Goal: Transaction & Acquisition: Purchase product/service

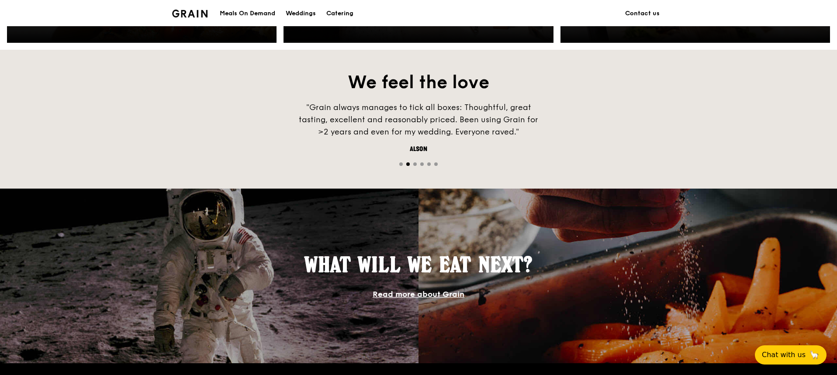
scroll to position [743, 0]
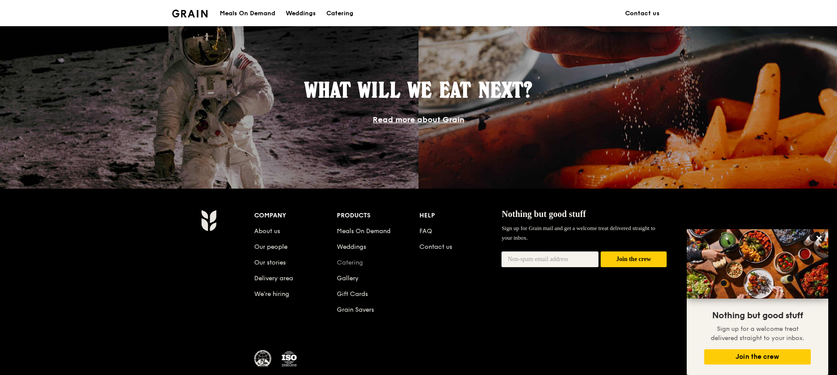
click at [357, 263] on link "Catering" at bounding box center [350, 262] width 26 height 7
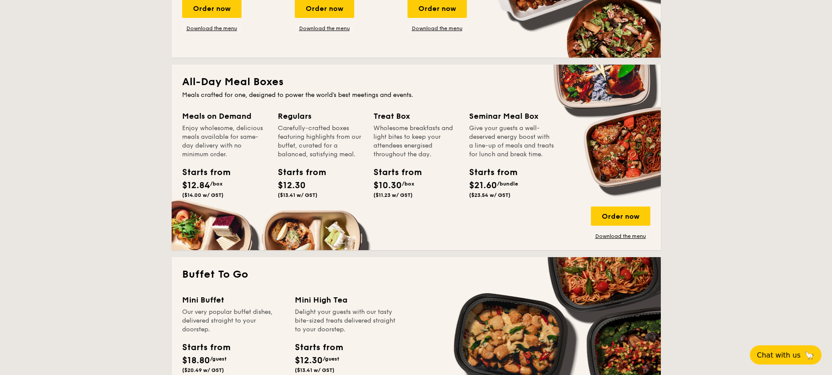
scroll to position [481, 0]
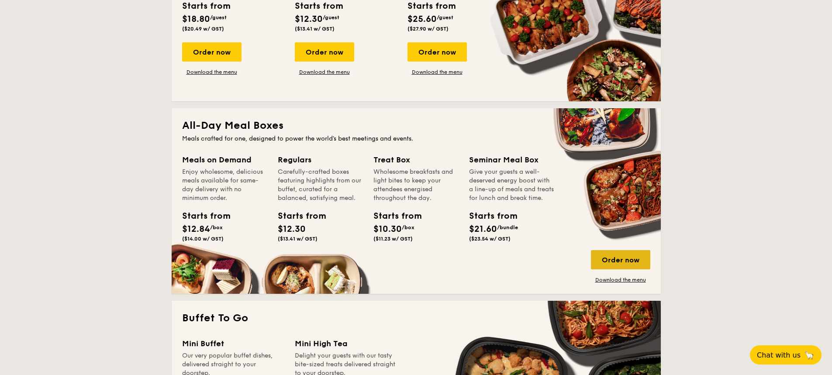
click at [631, 263] on div "Order now" at bounding box center [620, 259] width 59 height 19
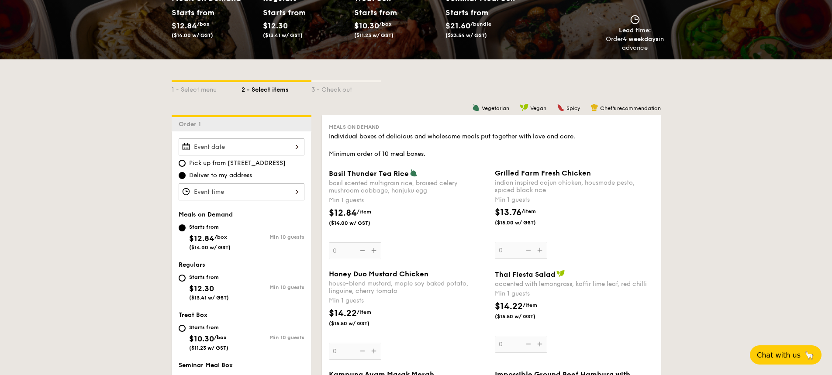
scroll to position [218, 0]
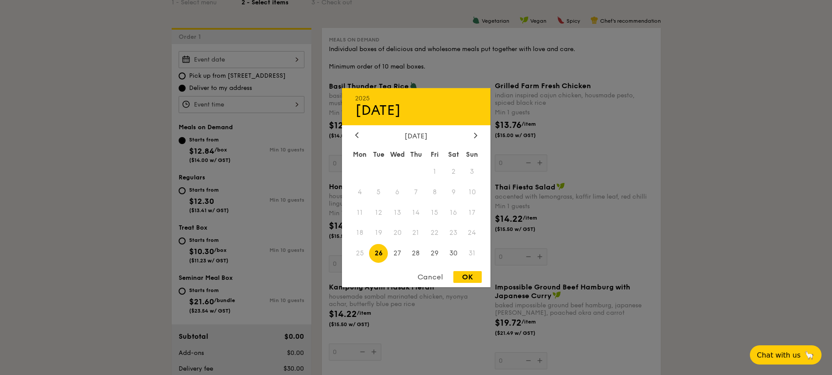
click at [297, 57] on div "2025 Aug 26 August 2025 Mon Tue Wed Thu Fri Sat Sun 1 2 3 4 5 6 7 8 9 10 11 12 …" at bounding box center [242, 59] width 126 height 17
click at [476, 134] on icon at bounding box center [475, 135] width 3 height 5
click at [440, 211] on span "19" at bounding box center [435, 212] width 19 height 19
click at [469, 280] on div "OK" at bounding box center [468, 277] width 28 height 12
type input "Sep 19, 2025"
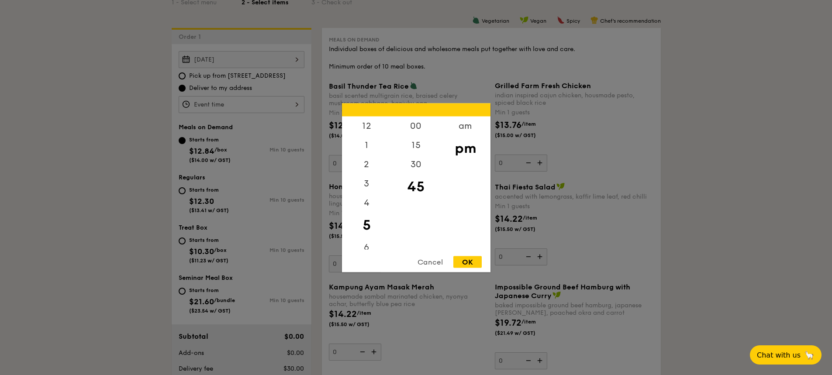
click at [293, 104] on div "12 1 2 3 4 5 6 7 8 9 10 11 00 15 30 45 am pm Cancel OK" at bounding box center [242, 104] width 126 height 17
click at [474, 129] on div "am" at bounding box center [465, 128] width 49 height 25
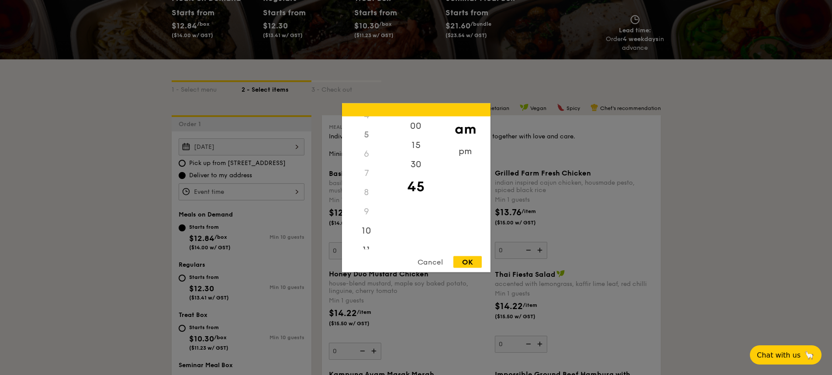
scroll to position [97, 0]
click at [369, 242] on div "11" at bounding box center [366, 242] width 49 height 25
click at [420, 167] on div "30" at bounding box center [416, 167] width 49 height 25
click at [466, 260] on div "OK" at bounding box center [468, 262] width 28 height 12
type input "11:30AM"
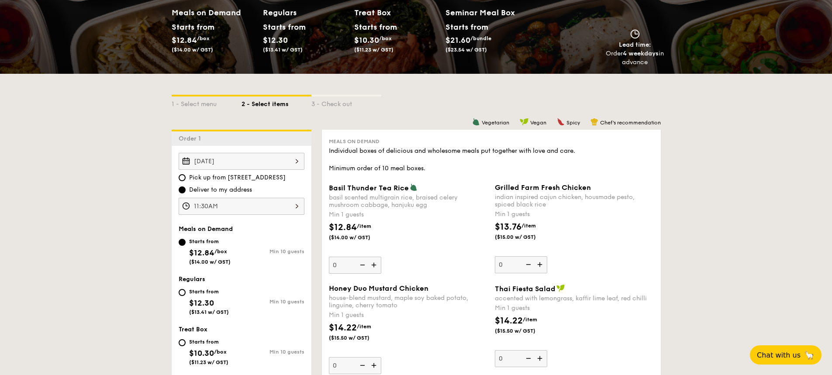
scroll to position [160, 0]
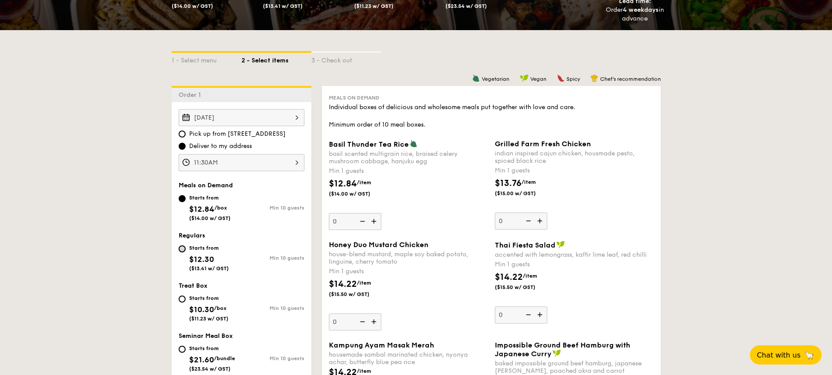
click at [184, 248] on input "Starts from $12.30 ($13.41 w/ GST) Min 10 guests" at bounding box center [182, 249] width 7 height 7
radio input "true"
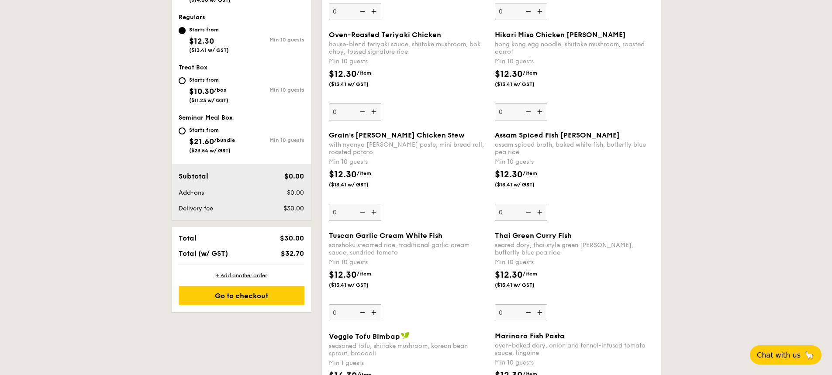
scroll to position [554, 0]
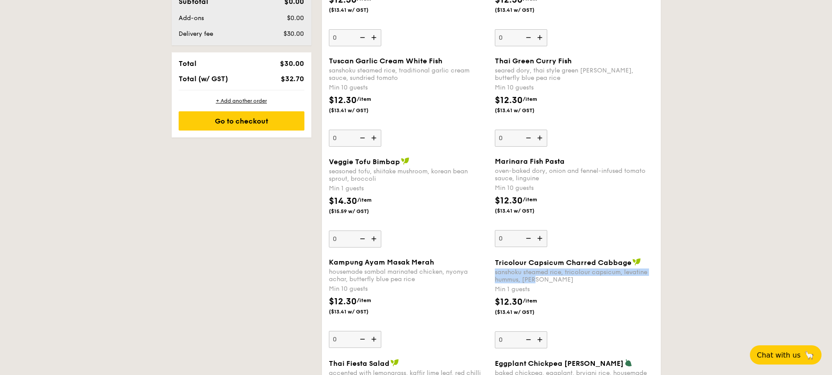
drag, startPoint x: 494, startPoint y: 272, endPoint x: 557, endPoint y: 281, distance: 63.1
click at [557, 281] on div "Tricolour Capsicum Charred Cabbage sanshoku steamed rice, tricolour capsicum, l…" at bounding box center [575, 303] width 166 height 90
copy div "sanshoku steamed rice, tricolour capsicum, levatine hummus, dill"
type input "10"
click at [468, 322] on div "$12.30 /item ($13.41 w/ GST)" at bounding box center [409, 310] width 166 height 31
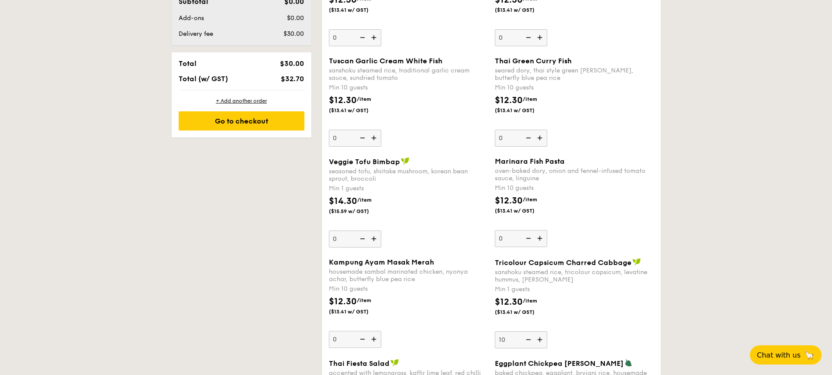
click at [381, 331] on input "0" at bounding box center [355, 339] width 52 height 17
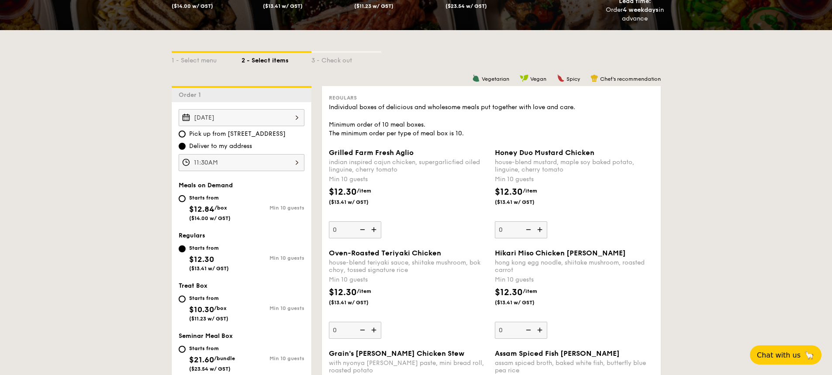
scroll to position [117, 0]
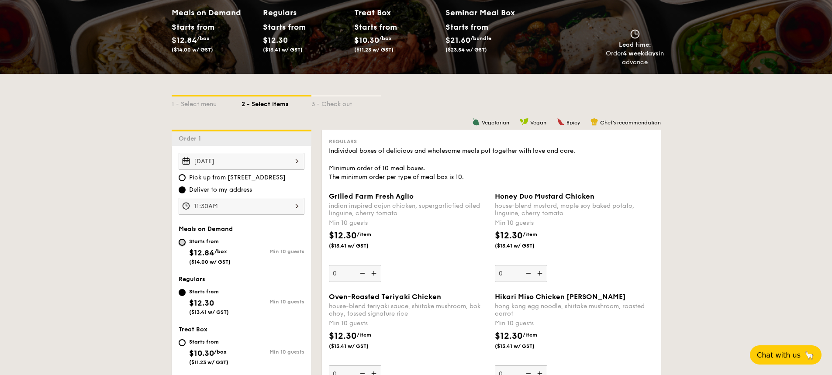
click at [180, 243] on input "Starts from $12.84 /box ($14.00 w/ GST) Min 10 guests" at bounding box center [182, 242] width 7 height 7
radio input "true"
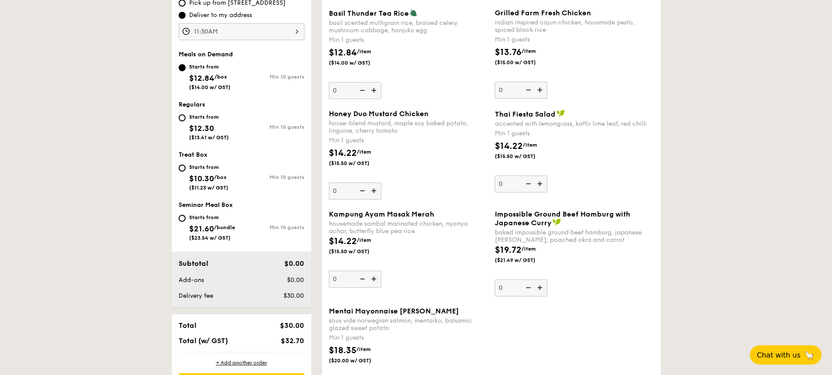
scroll to position [204, 0]
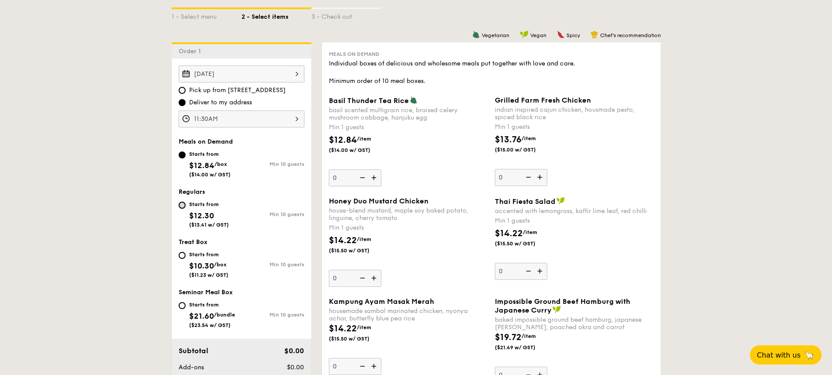
click at [183, 205] on input "Starts from $12.30 ($13.41 w/ GST) Min 10 guests" at bounding box center [182, 205] width 7 height 7
radio input "true"
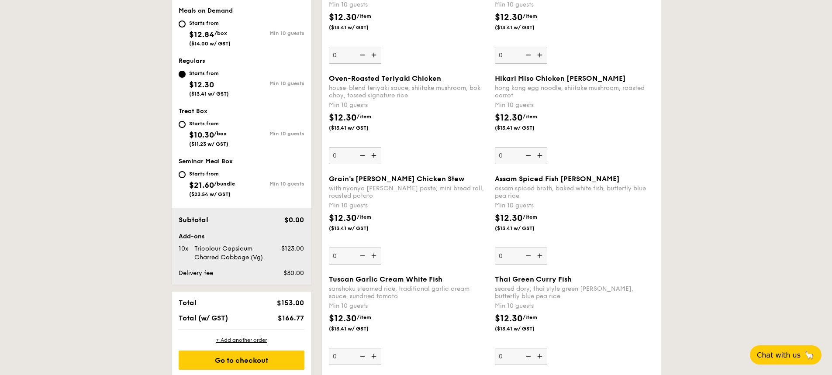
scroll to position [248, 0]
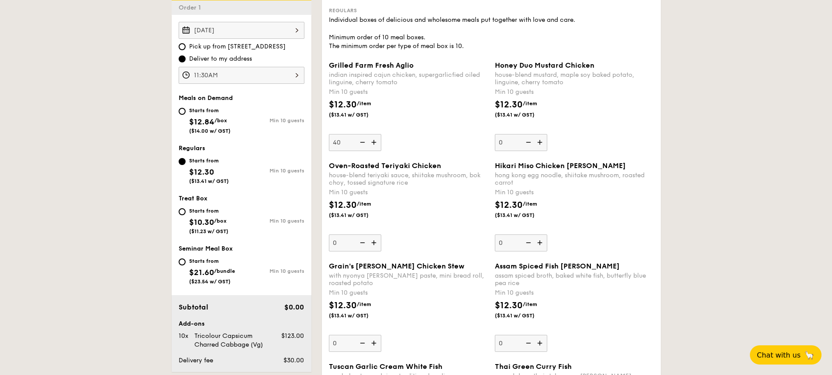
click at [424, 134] on div "Grilled Farm Fresh Aglio indian inspired cajun chicken, supergarlicfied oiled l…" at bounding box center [408, 106] width 159 height 90
click at [381, 134] on input "40" at bounding box center [355, 142] width 52 height 17
click at [340, 144] on input "40" at bounding box center [355, 142] width 52 height 17
drag, startPoint x: 341, startPoint y: 144, endPoint x: 329, endPoint y: 147, distance: 12.1
click at [329, 147] on input "40" at bounding box center [355, 142] width 52 height 17
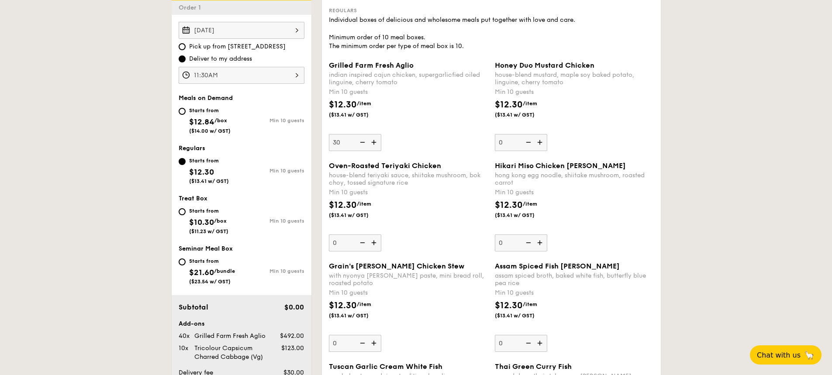
type input "30"
click at [657, 218] on div "$12.30 /item ($13.41 w/ GST)" at bounding box center [575, 214] width 166 height 31
click at [548, 235] on input "0" at bounding box center [521, 243] width 52 height 17
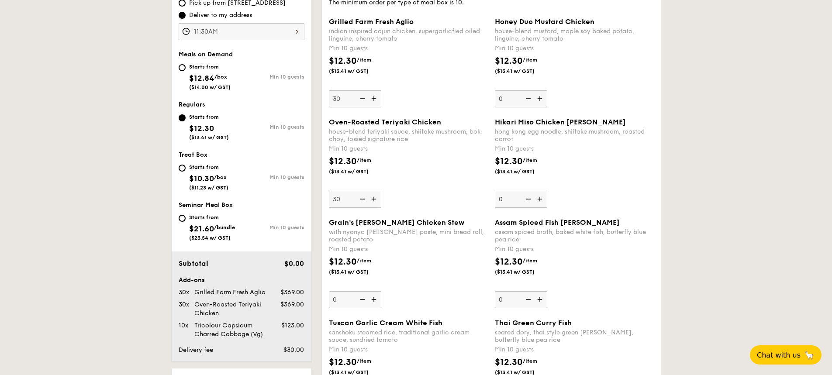
scroll to position [204, 0]
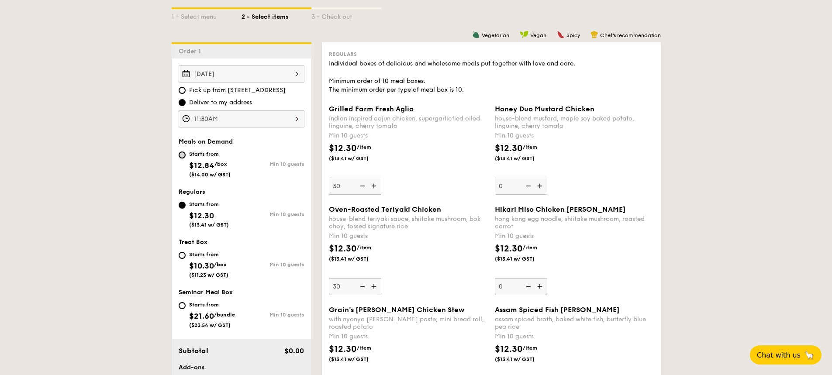
click at [185, 154] on input "Starts from $12.84 /box ($14.00 w/ GST) Min 10 guests" at bounding box center [182, 155] width 7 height 7
radio input "true"
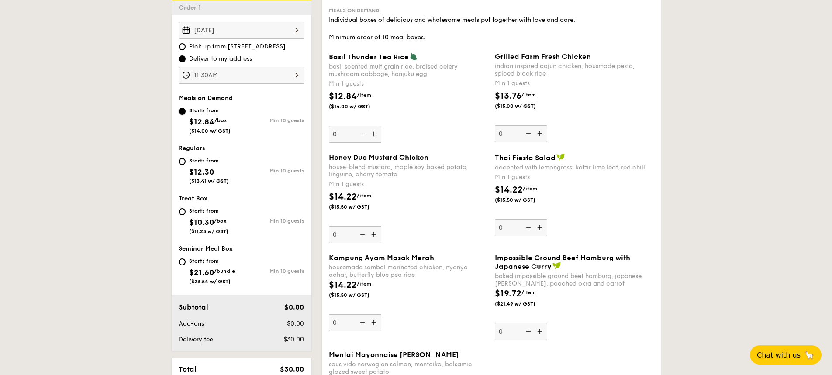
scroll to position [335, 0]
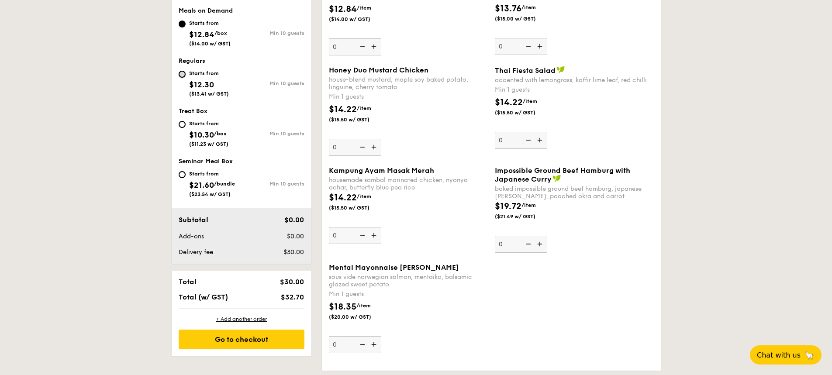
click at [181, 73] on input "Starts from $12.30 ($13.41 w/ GST) Min 10 guests" at bounding box center [182, 74] width 7 height 7
radio input "true"
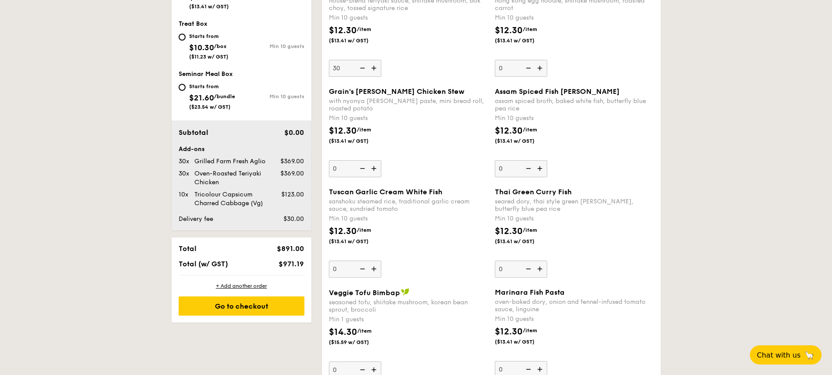
scroll to position [510, 0]
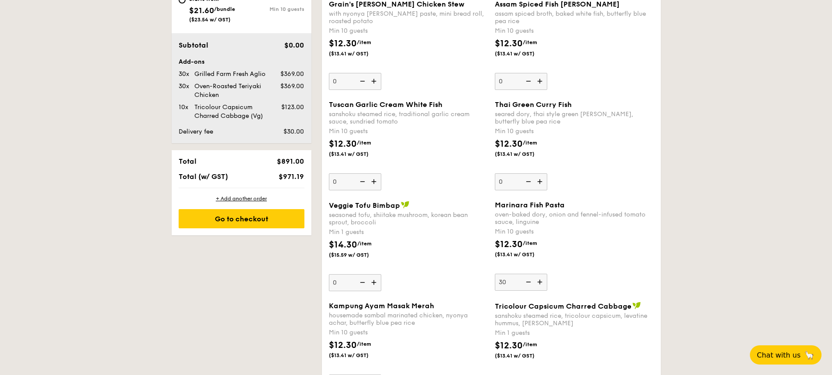
type input "30"
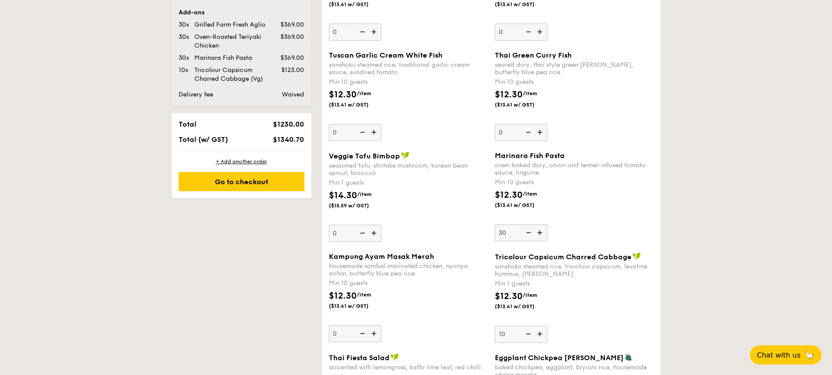
scroll to position [385, 0]
